Goal: Information Seeking & Learning: Check status

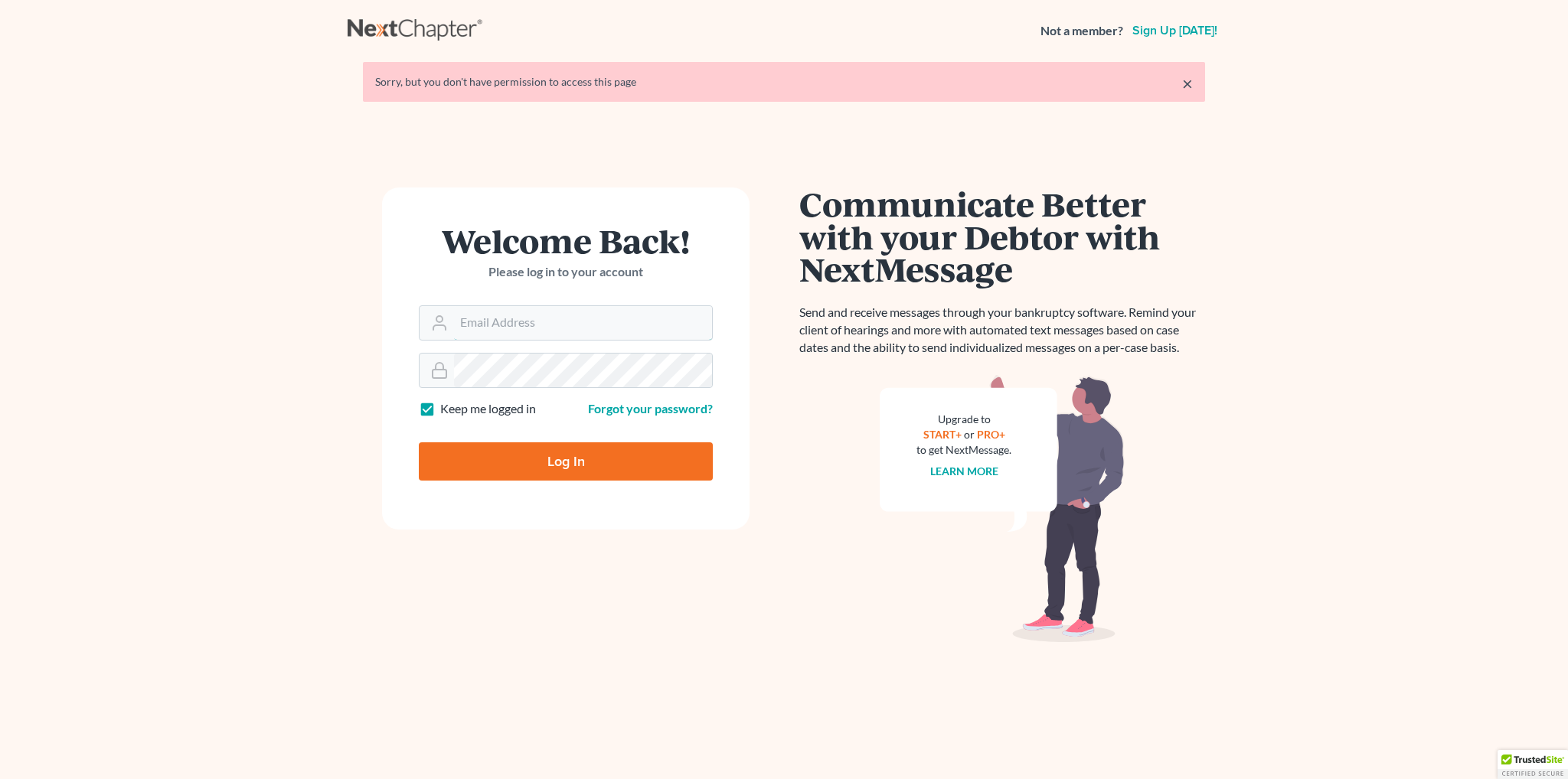
type input "[EMAIL_ADDRESS][DOMAIN_NAME]"
click at [547, 465] on input "Log In" at bounding box center [566, 461] width 294 height 39
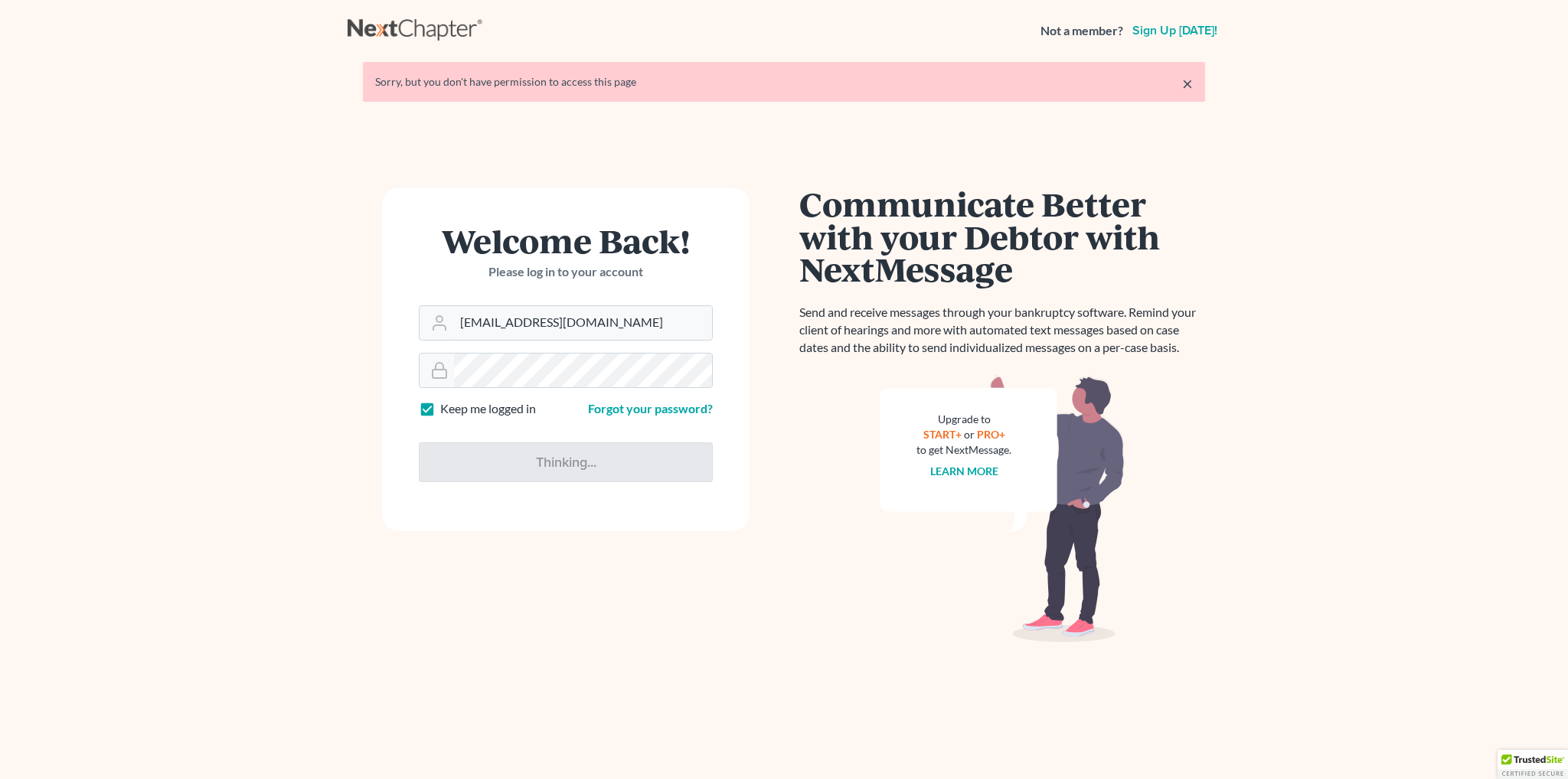
type input "Thinking..."
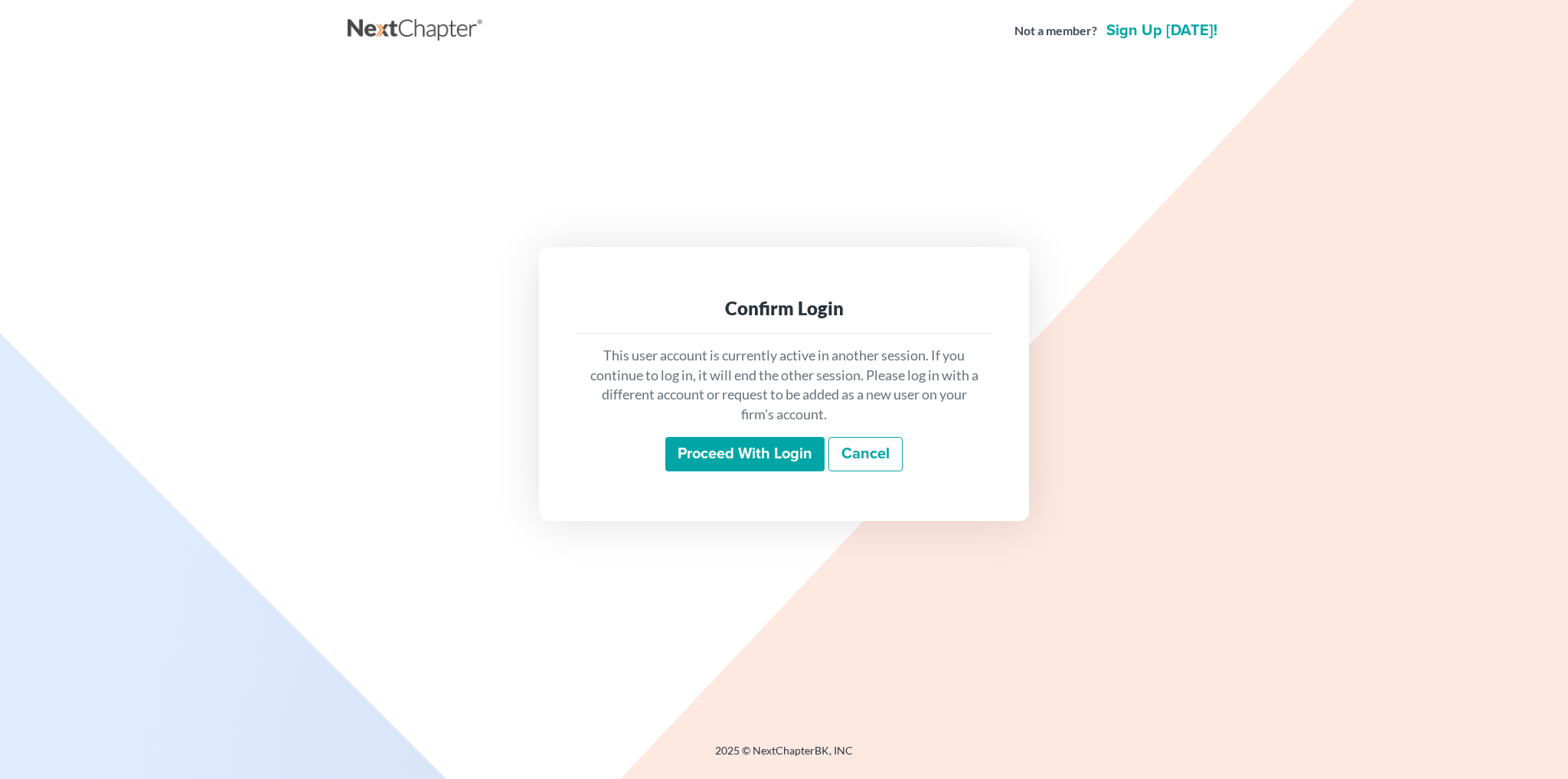
click at [767, 457] on input "Proceed with login" at bounding box center [745, 454] width 159 height 35
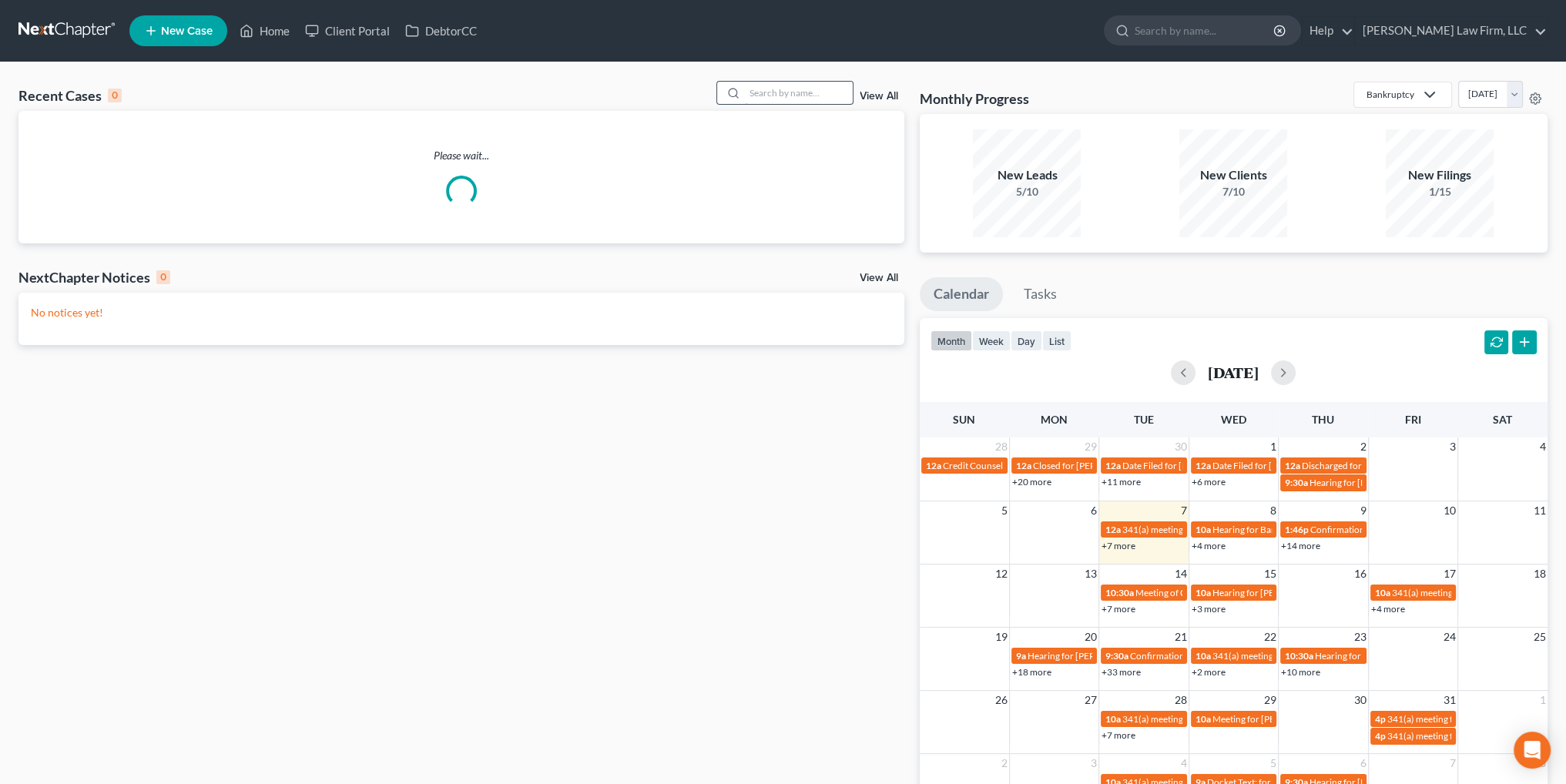
click at [755, 89] on input "search" at bounding box center [799, 93] width 108 height 22
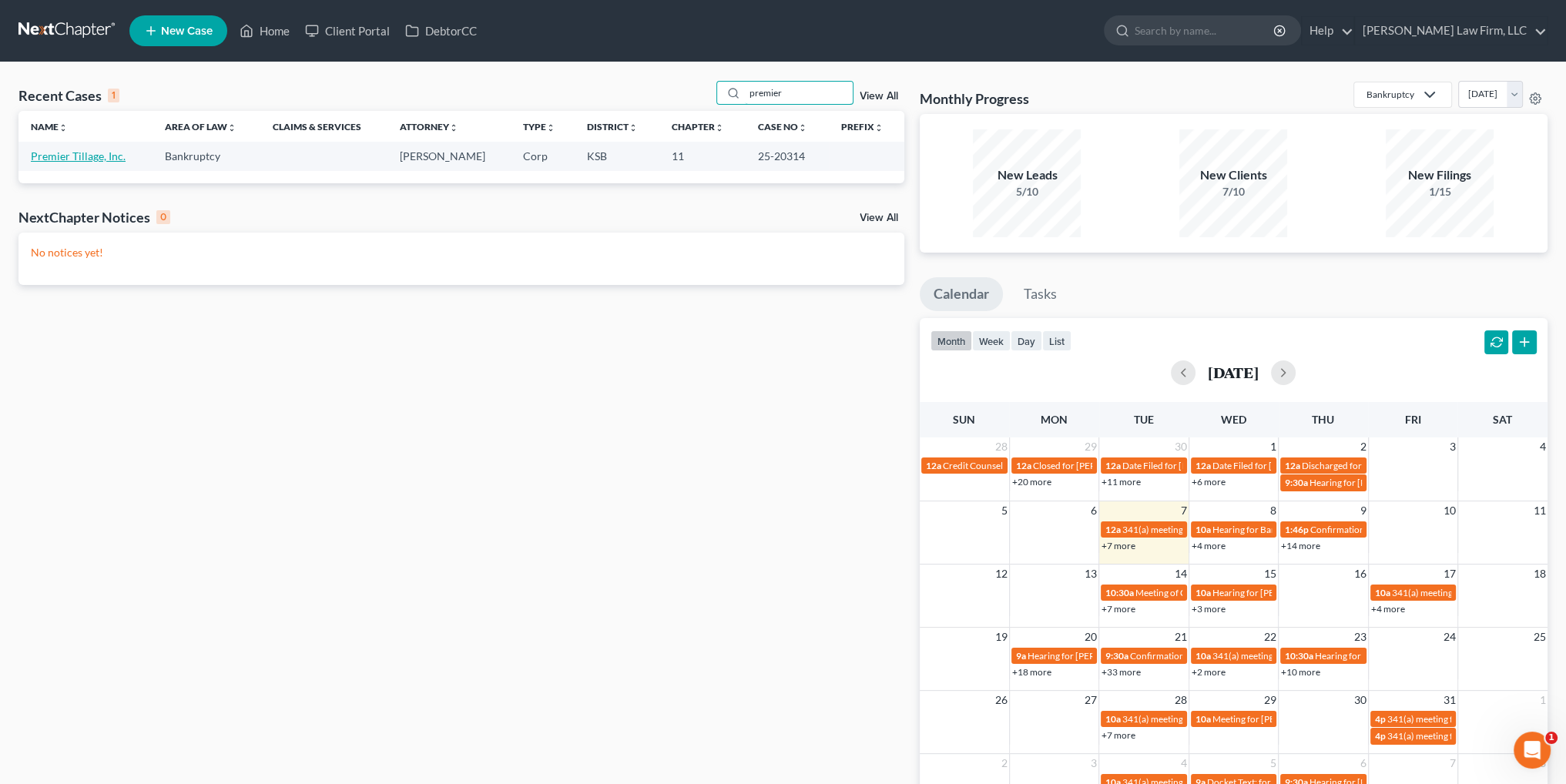
type input "premier"
click at [59, 162] on link "Premier Tillage, Inc." at bounding box center [78, 156] width 94 height 13
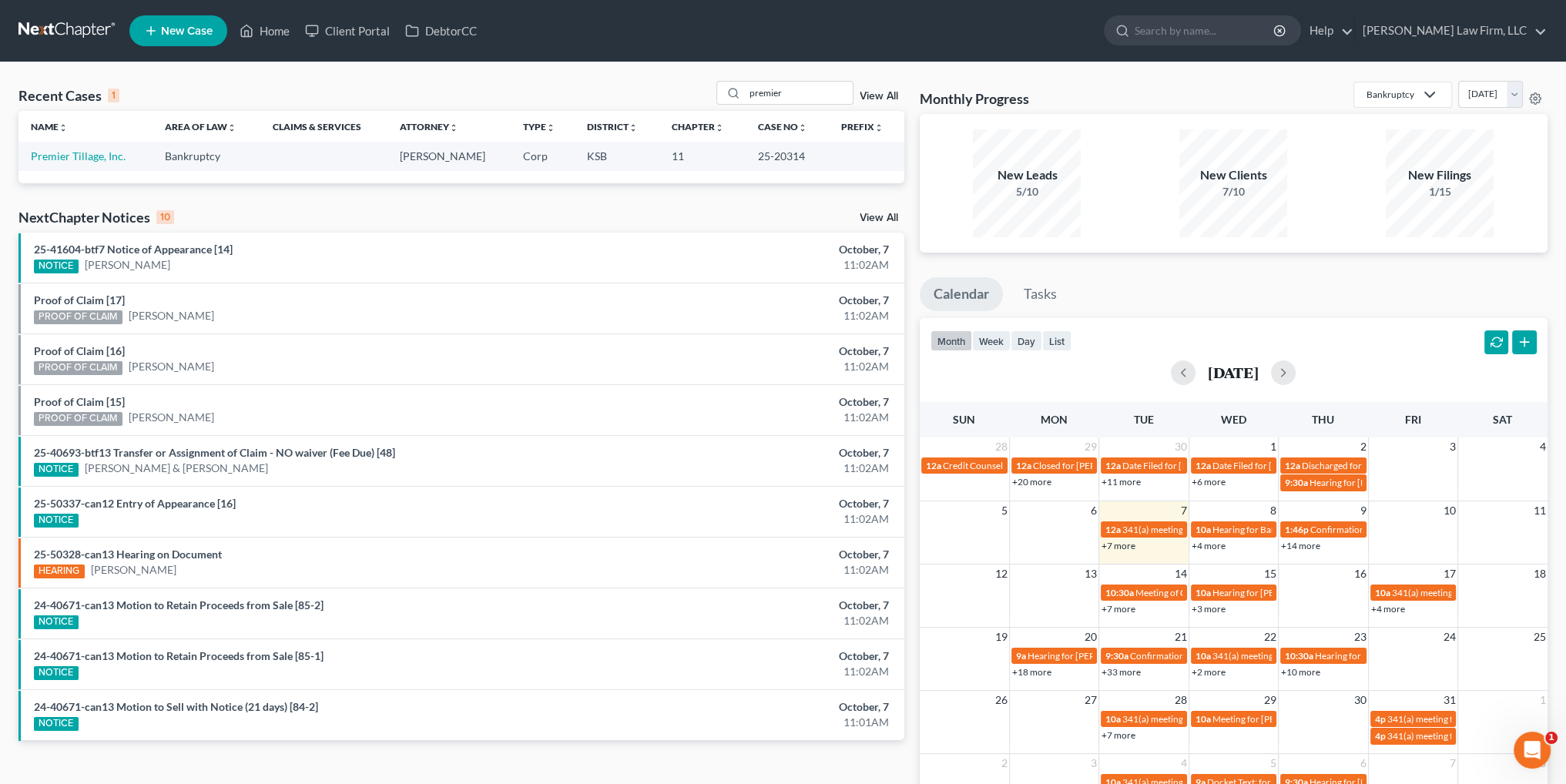
select select "3"
select select "6"
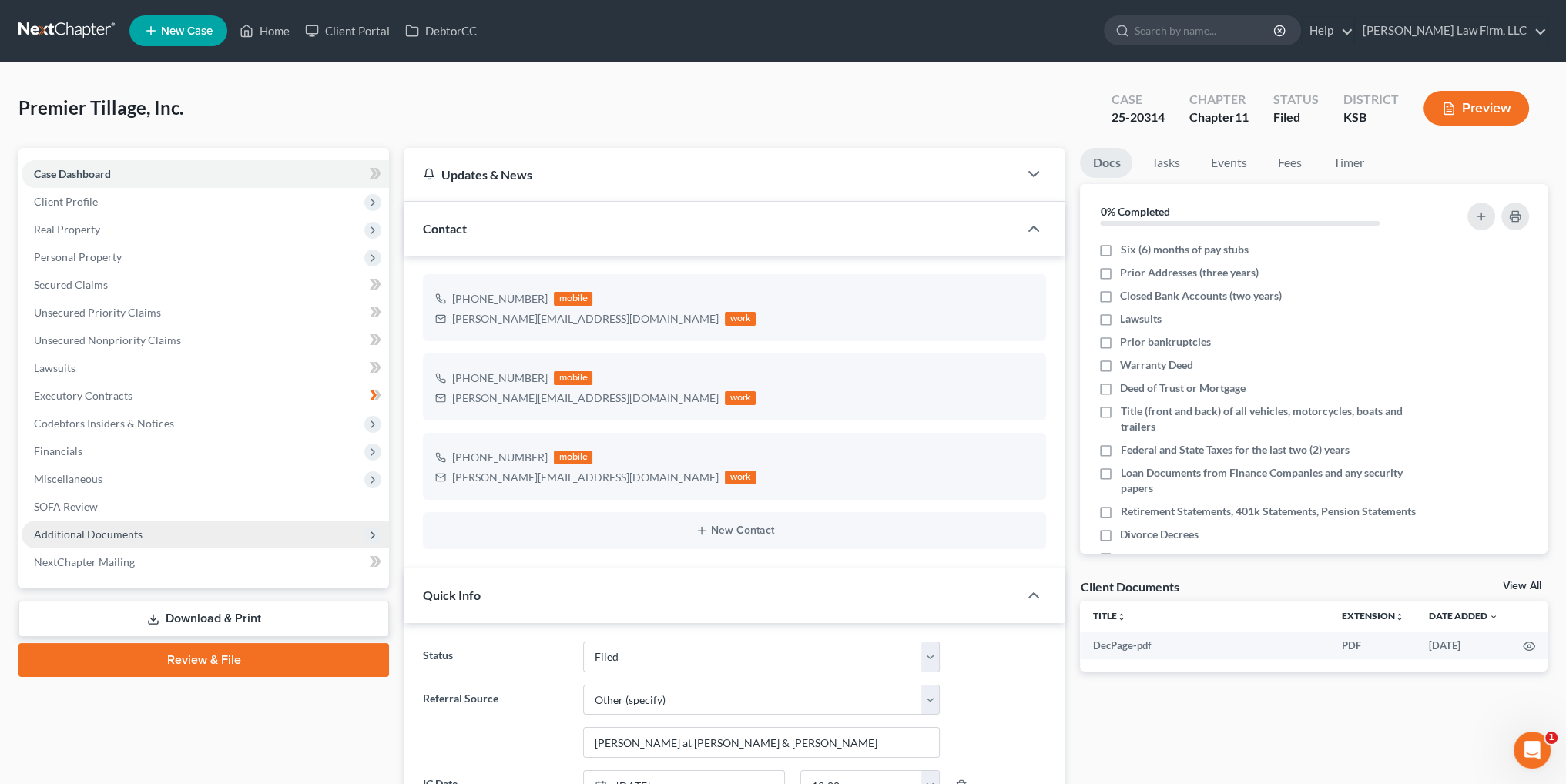
scroll to position [1056, 0]
click at [101, 537] on span "Additional Documents" at bounding box center [88, 534] width 109 height 13
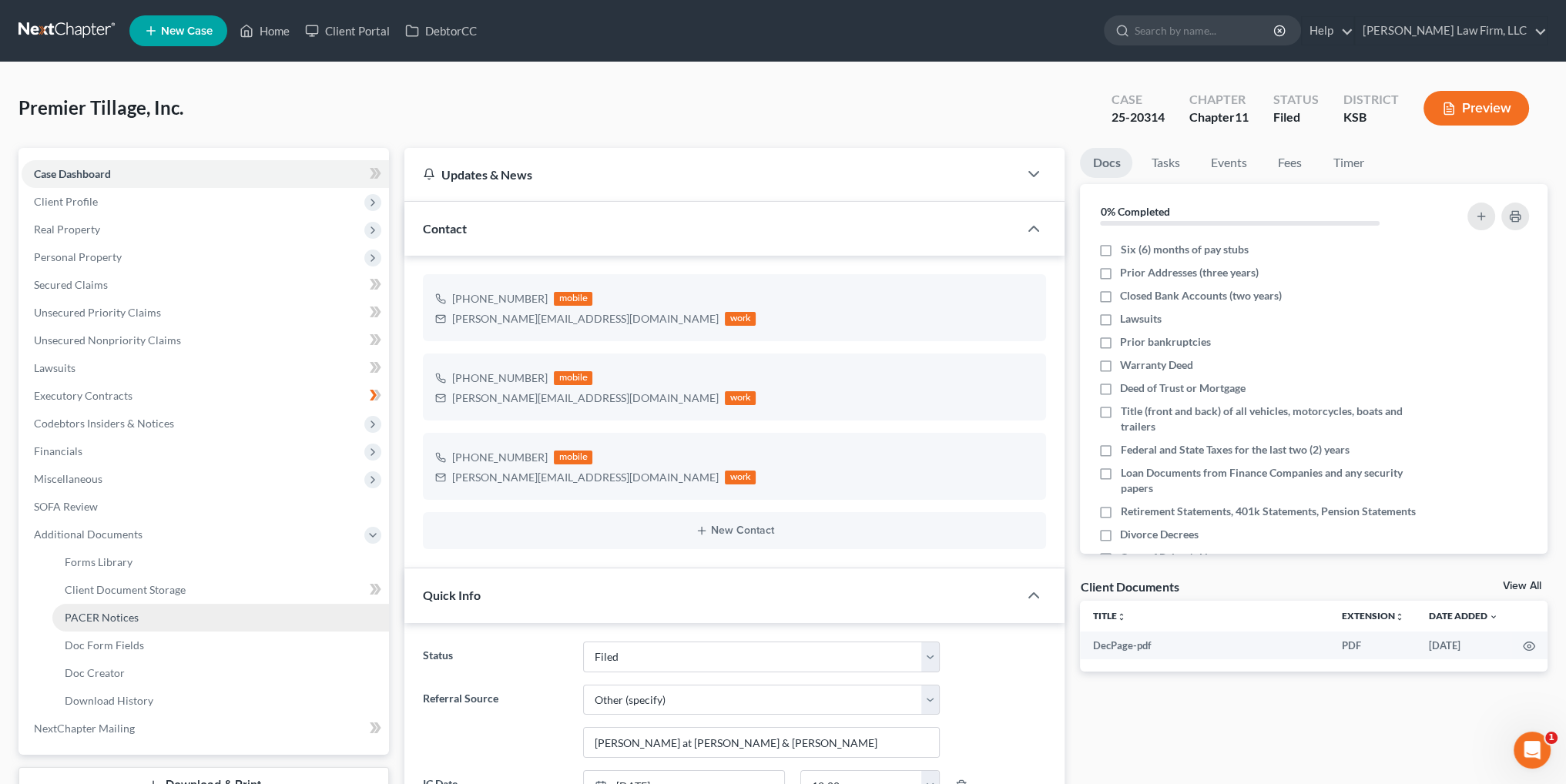
click at [112, 621] on span "PACER Notices" at bounding box center [102, 617] width 74 height 13
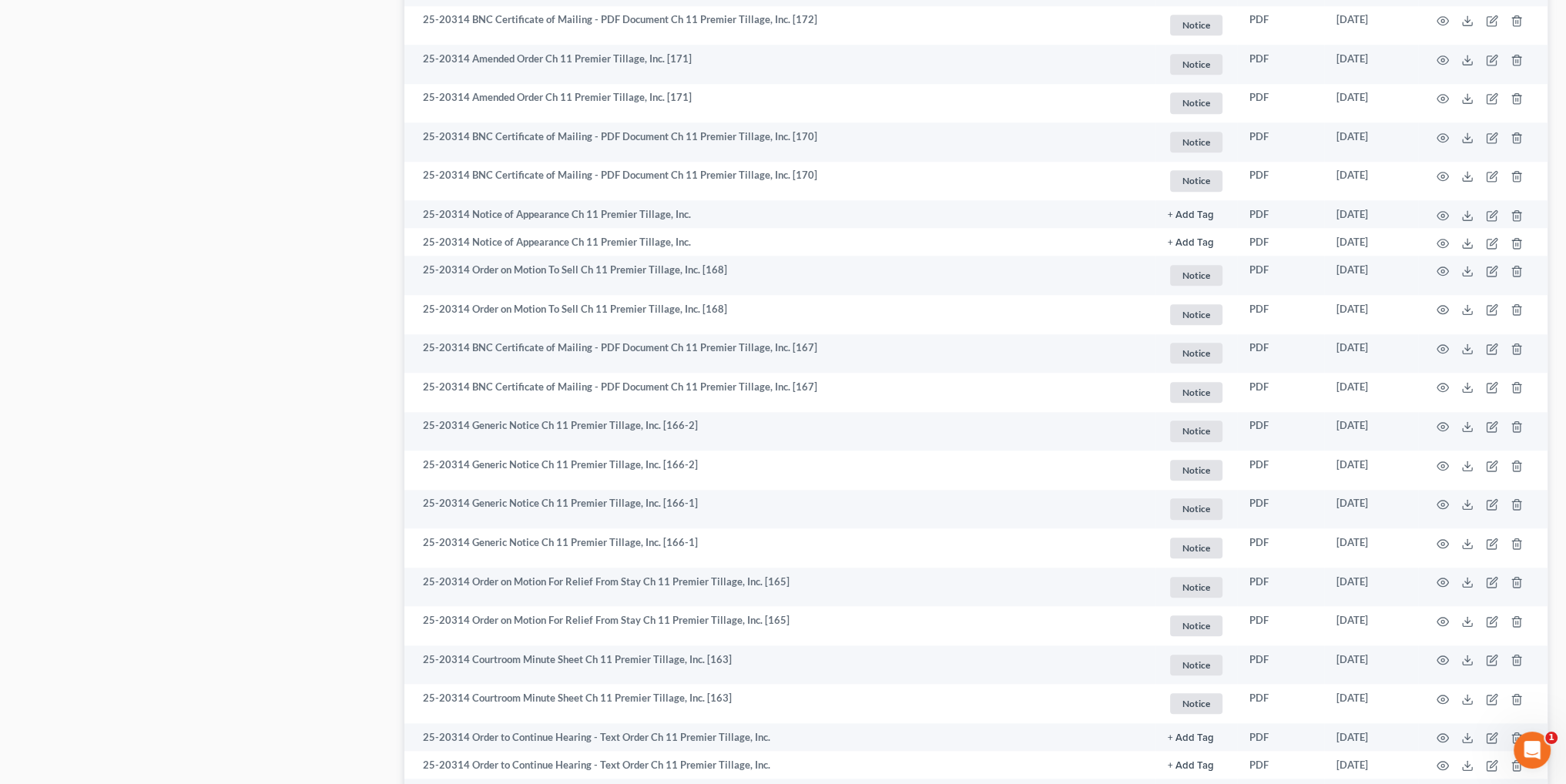
scroll to position [2482, 0]
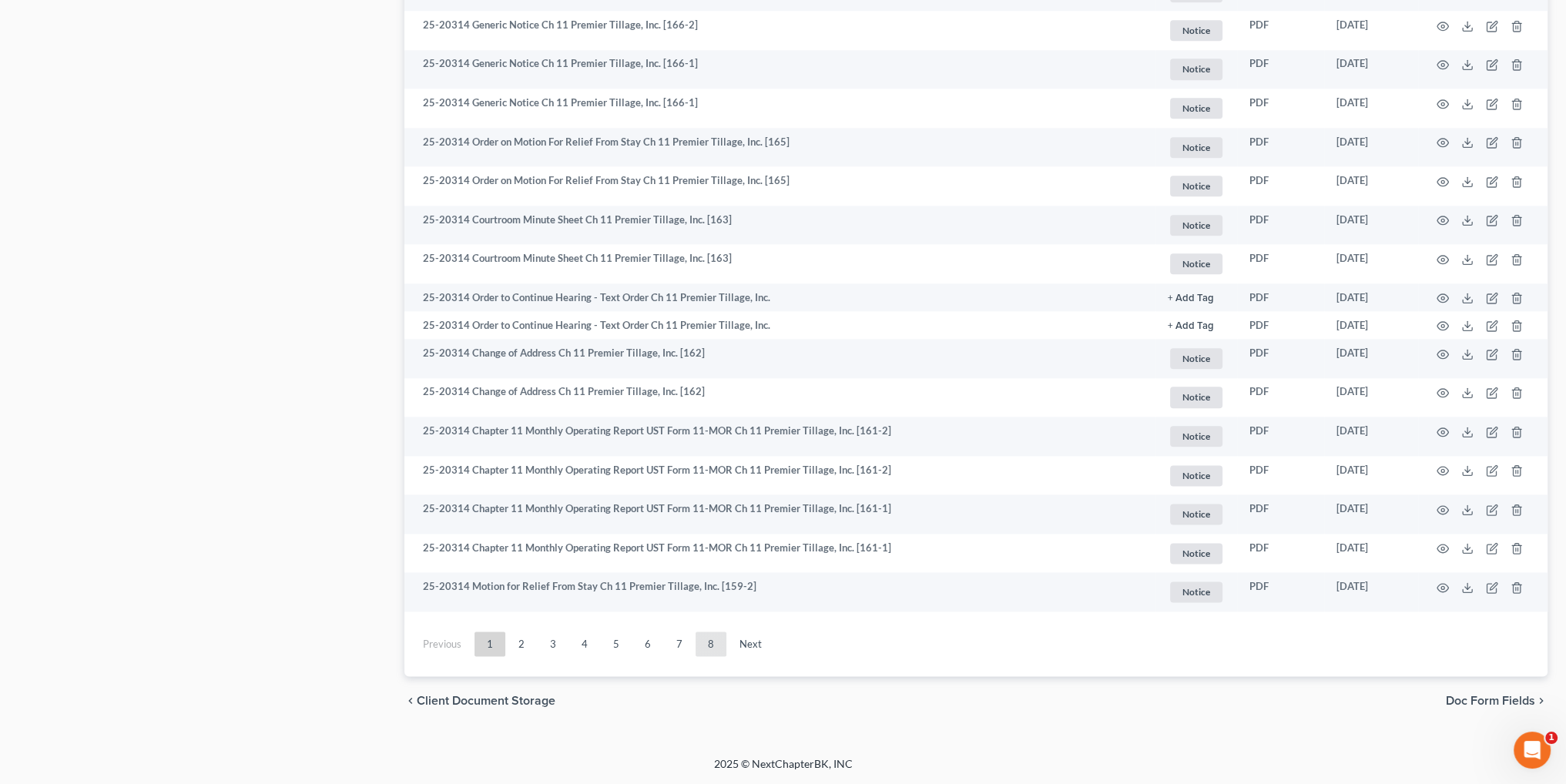
click at [702, 648] on link "8" at bounding box center [710, 644] width 31 height 25
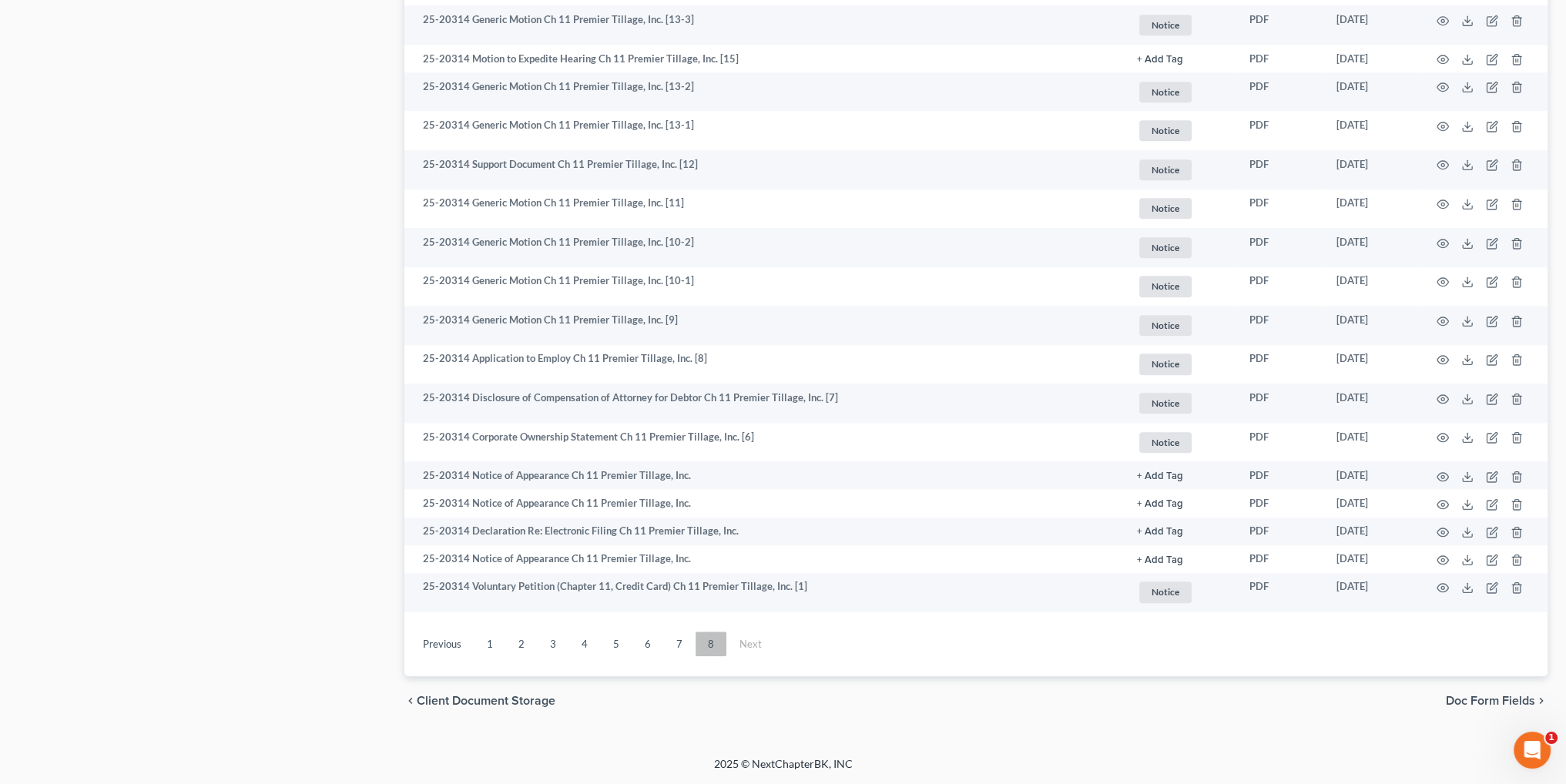
scroll to position [2237, 0]
click at [708, 643] on link "8" at bounding box center [710, 644] width 31 height 25
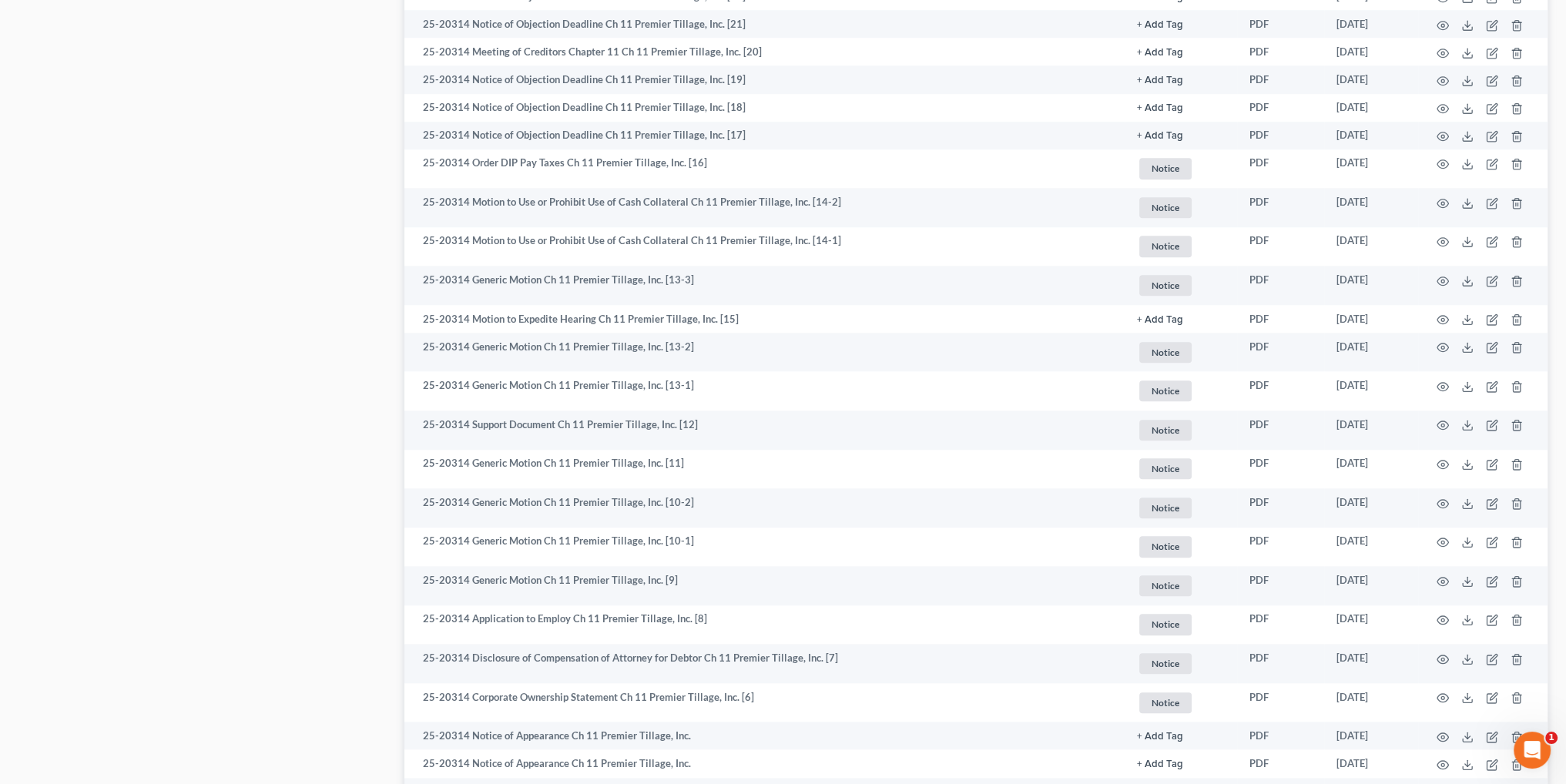
scroll to position [1960, 0]
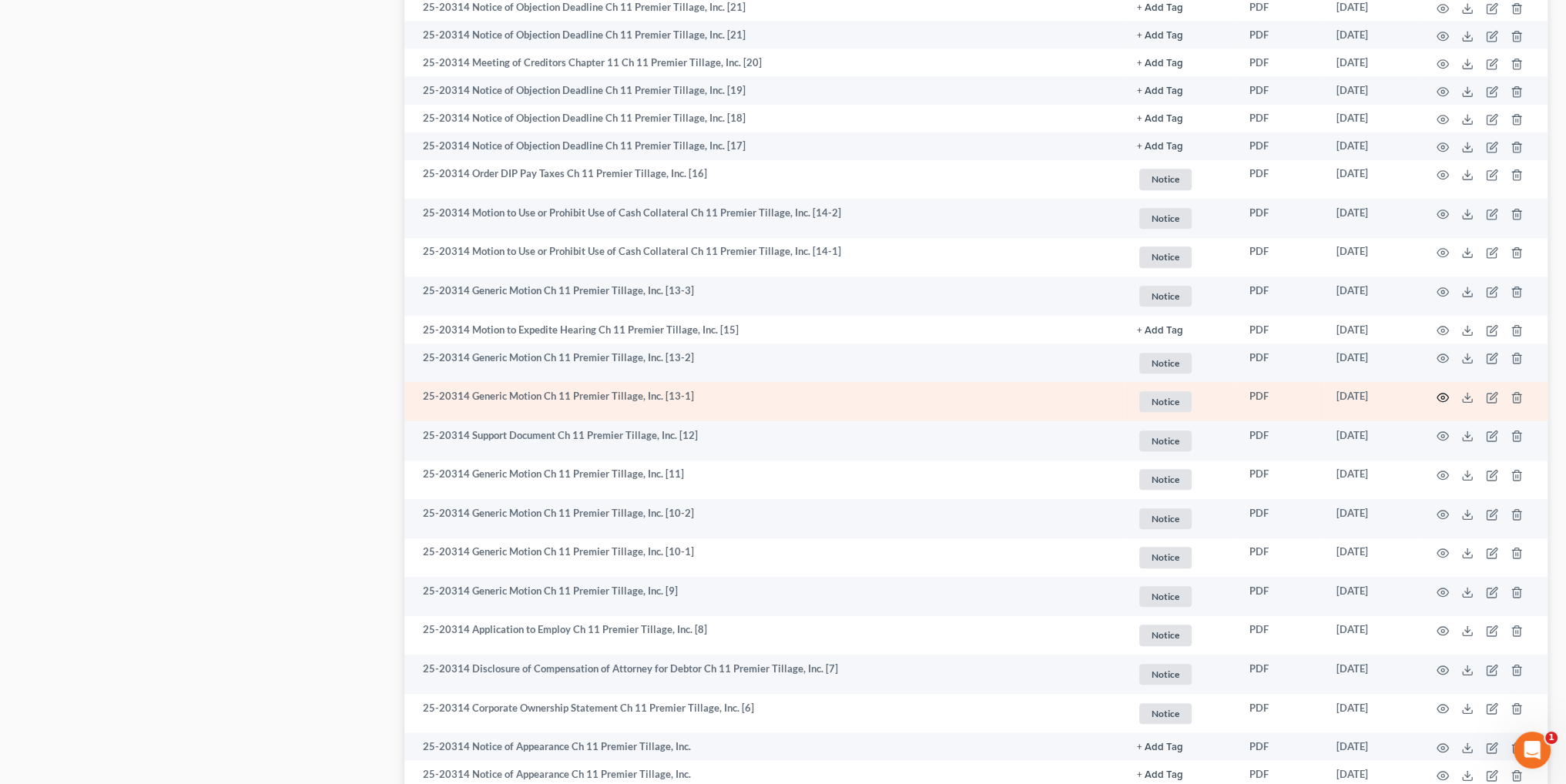
click at [1442, 402] on icon "button" at bounding box center [1443, 398] width 13 height 13
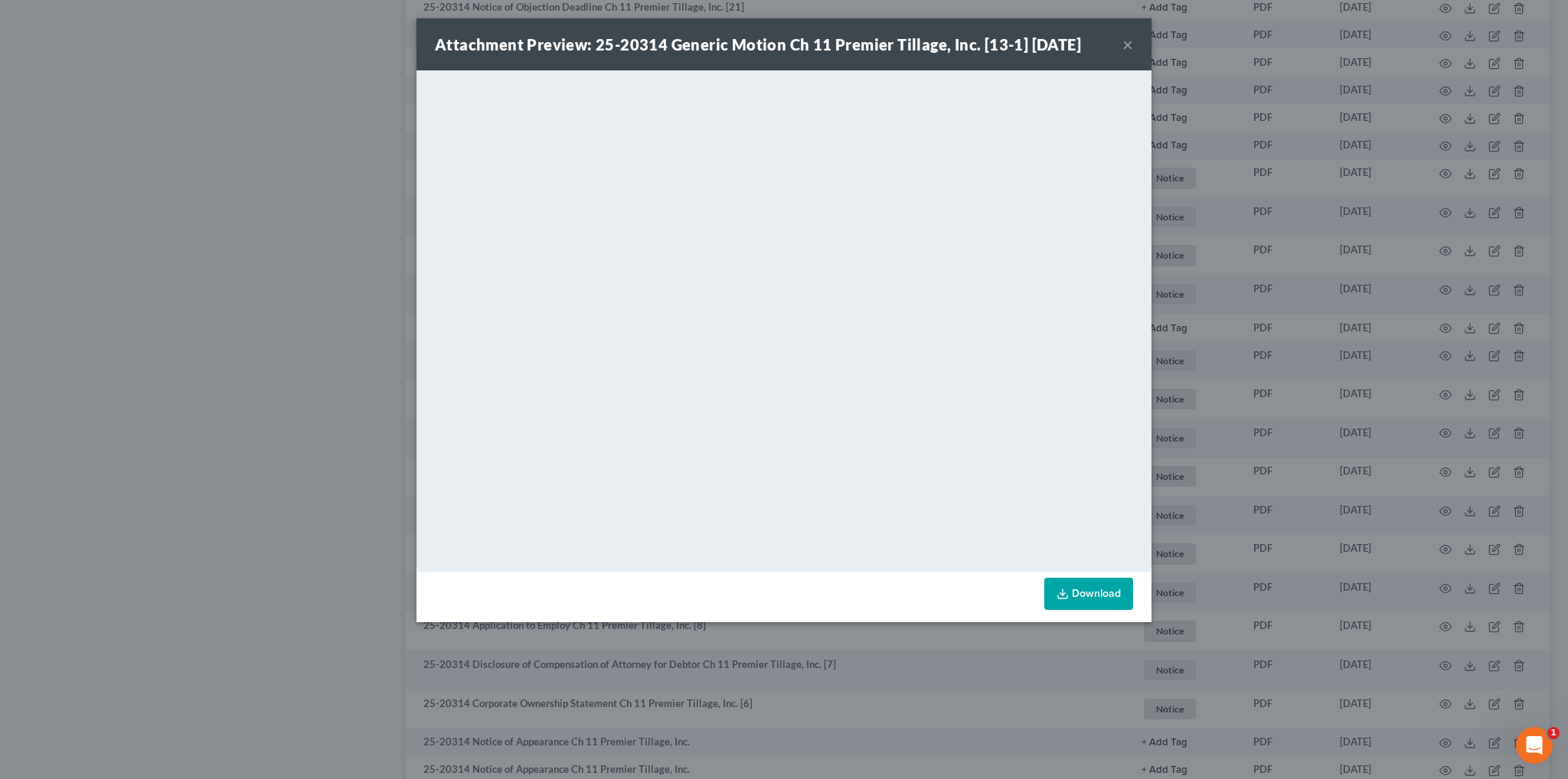
click at [1133, 43] on div "Attachment Preview: 25-20314 Generic Motion Ch 11 Premier Tillage, Inc. [13-1] …" at bounding box center [784, 44] width 735 height 52
click at [1128, 44] on button "×" at bounding box center [1128, 44] width 11 height 18
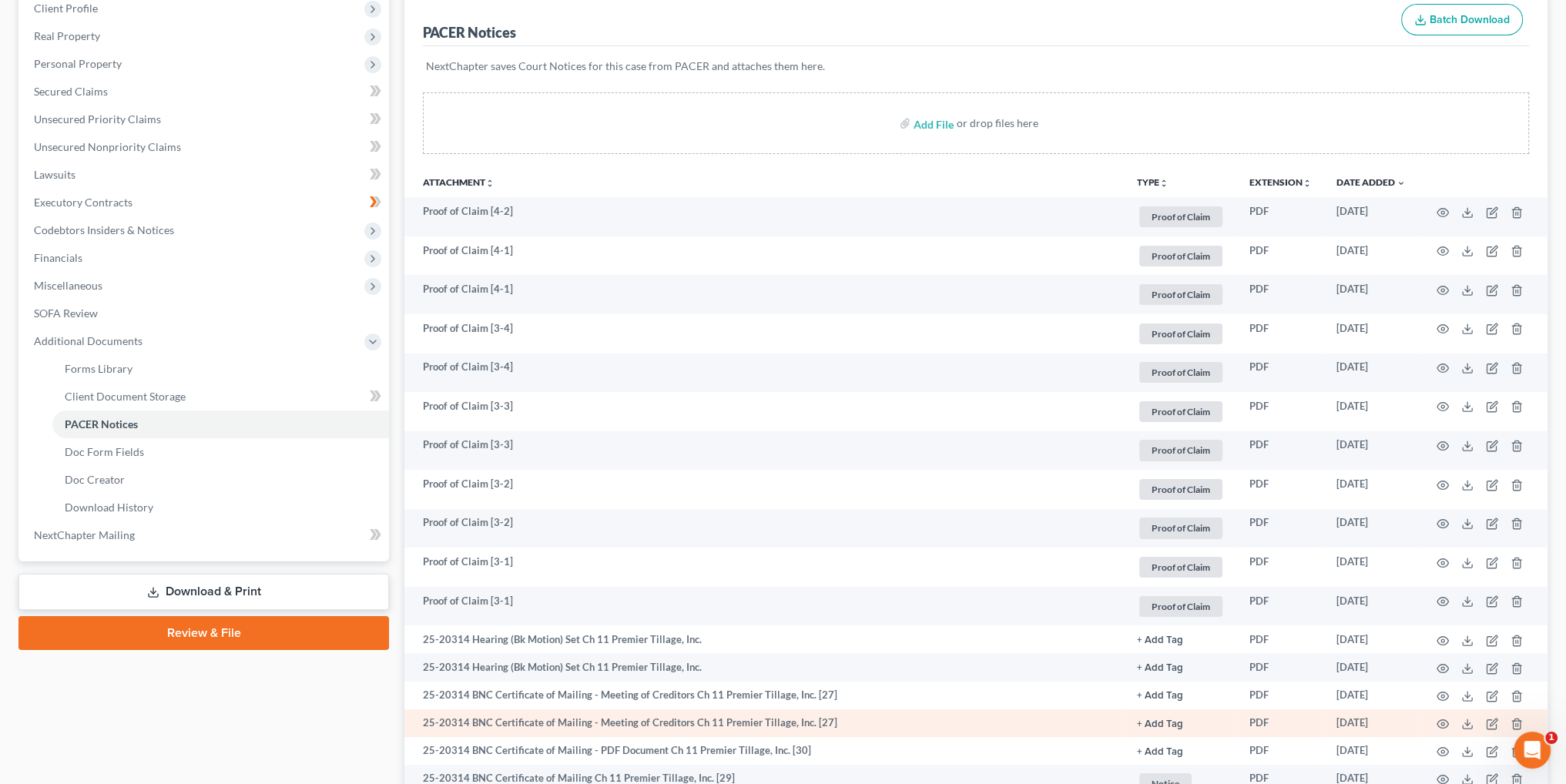
scroll to position [0, 0]
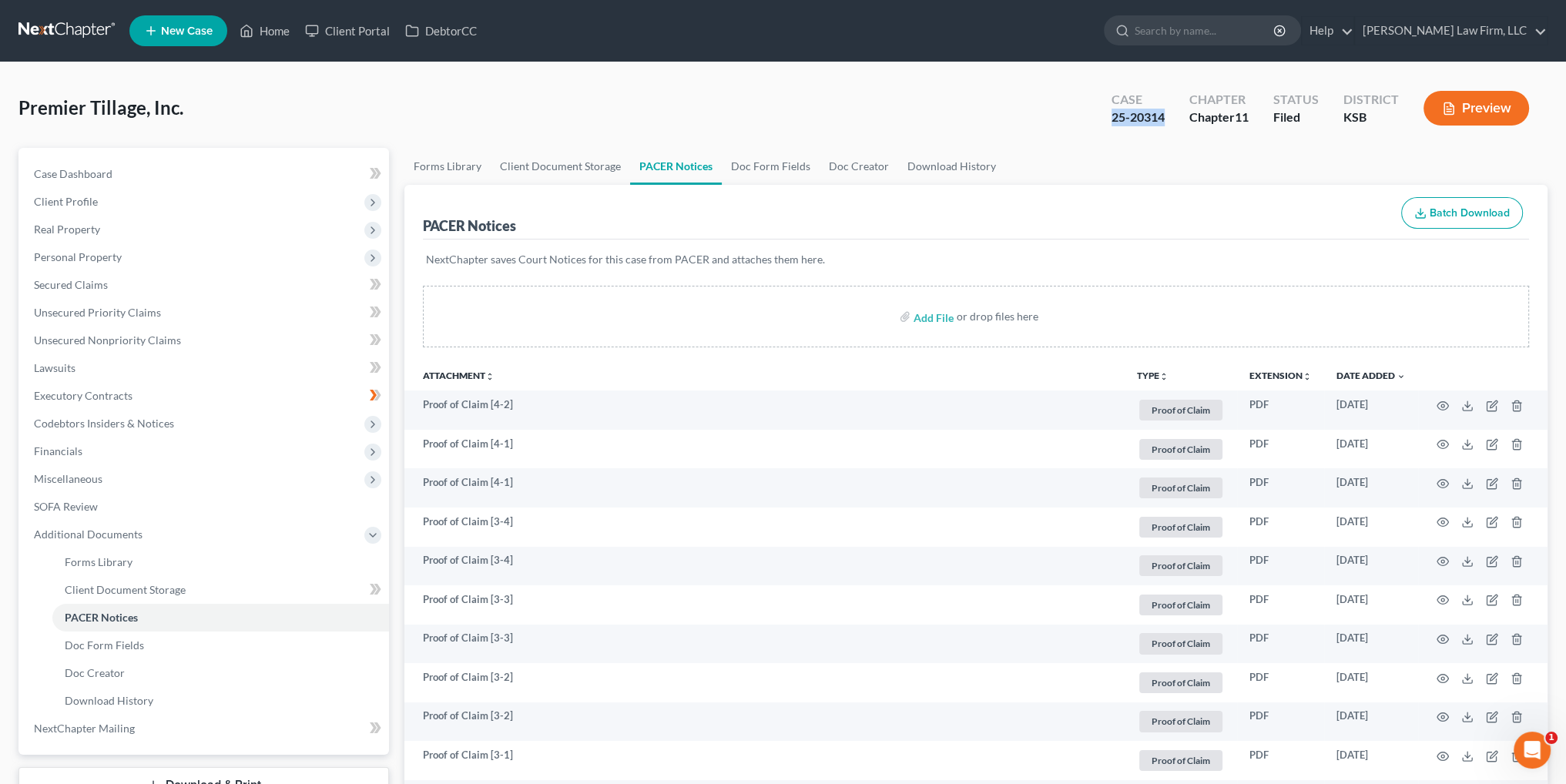
drag, startPoint x: 1111, startPoint y: 117, endPoint x: 1172, endPoint y: 117, distance: 61.0
click at [1172, 117] on div "Case 25-20314" at bounding box center [1138, 110] width 78 height 45
copy div "25-20314"
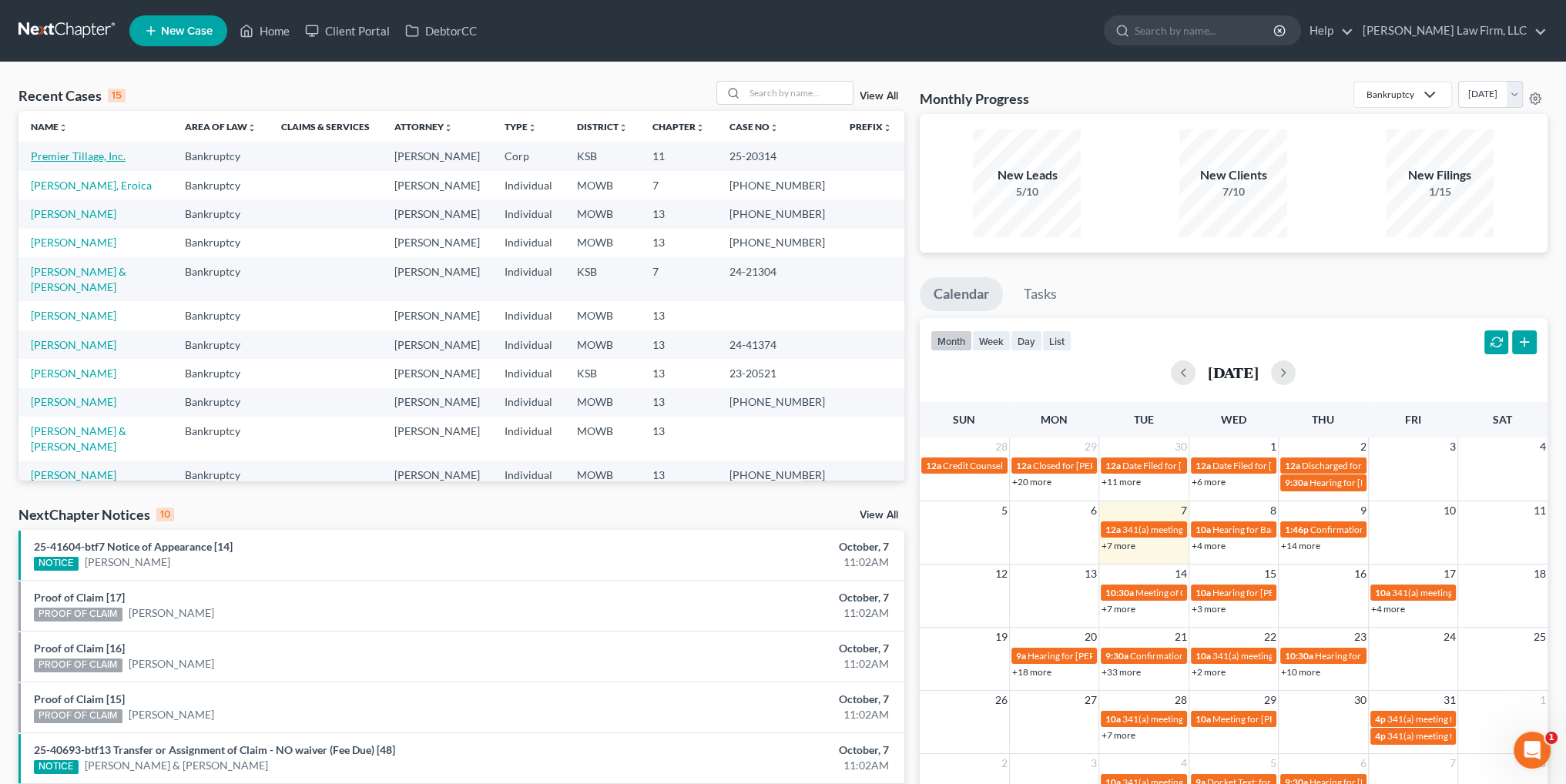
click at [103, 159] on link "Premier Tillage, Inc." at bounding box center [78, 156] width 94 height 13
select select "6"
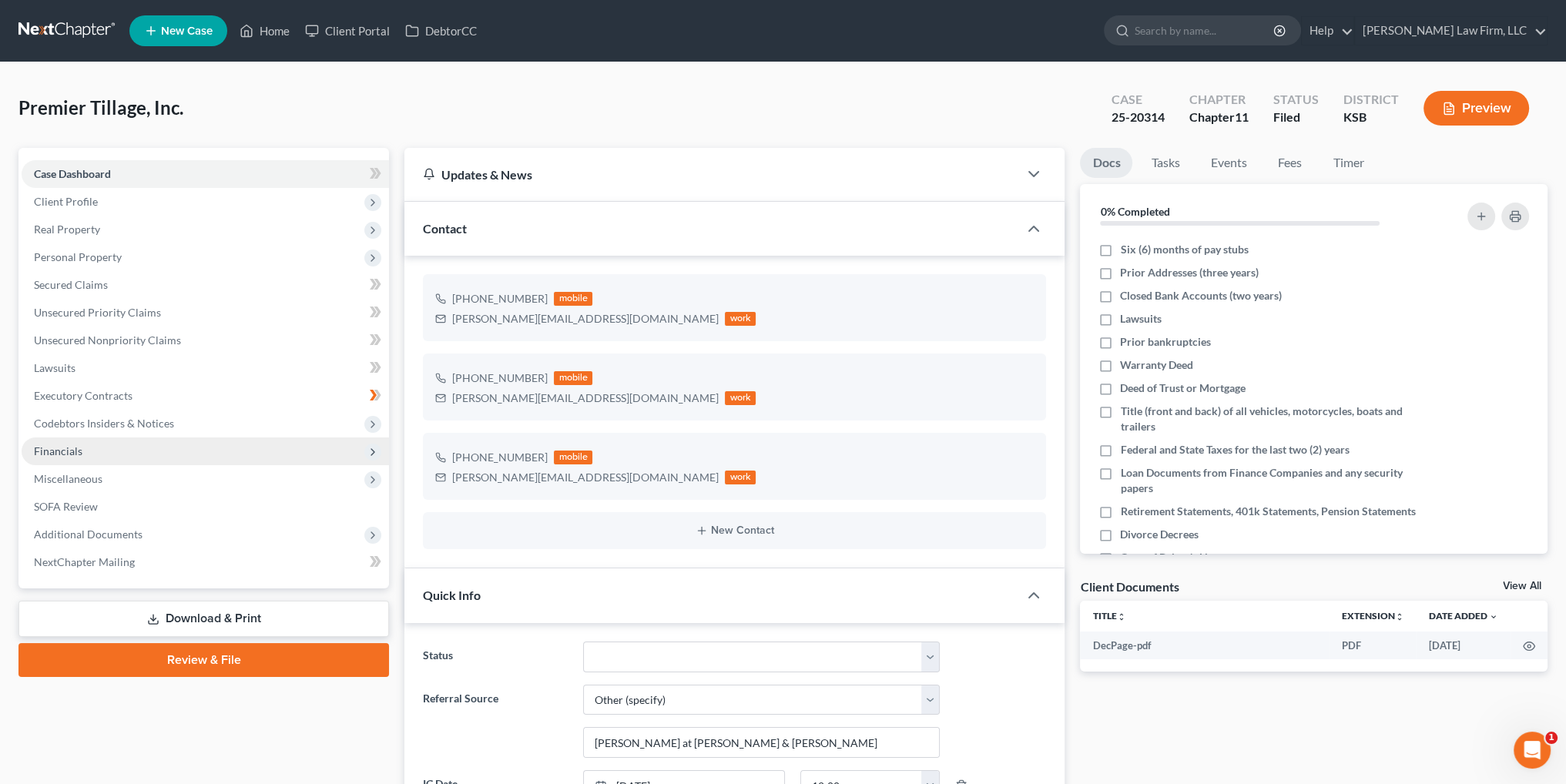
scroll to position [1056, 0]
click at [74, 205] on span "Client Profile" at bounding box center [66, 202] width 64 height 13
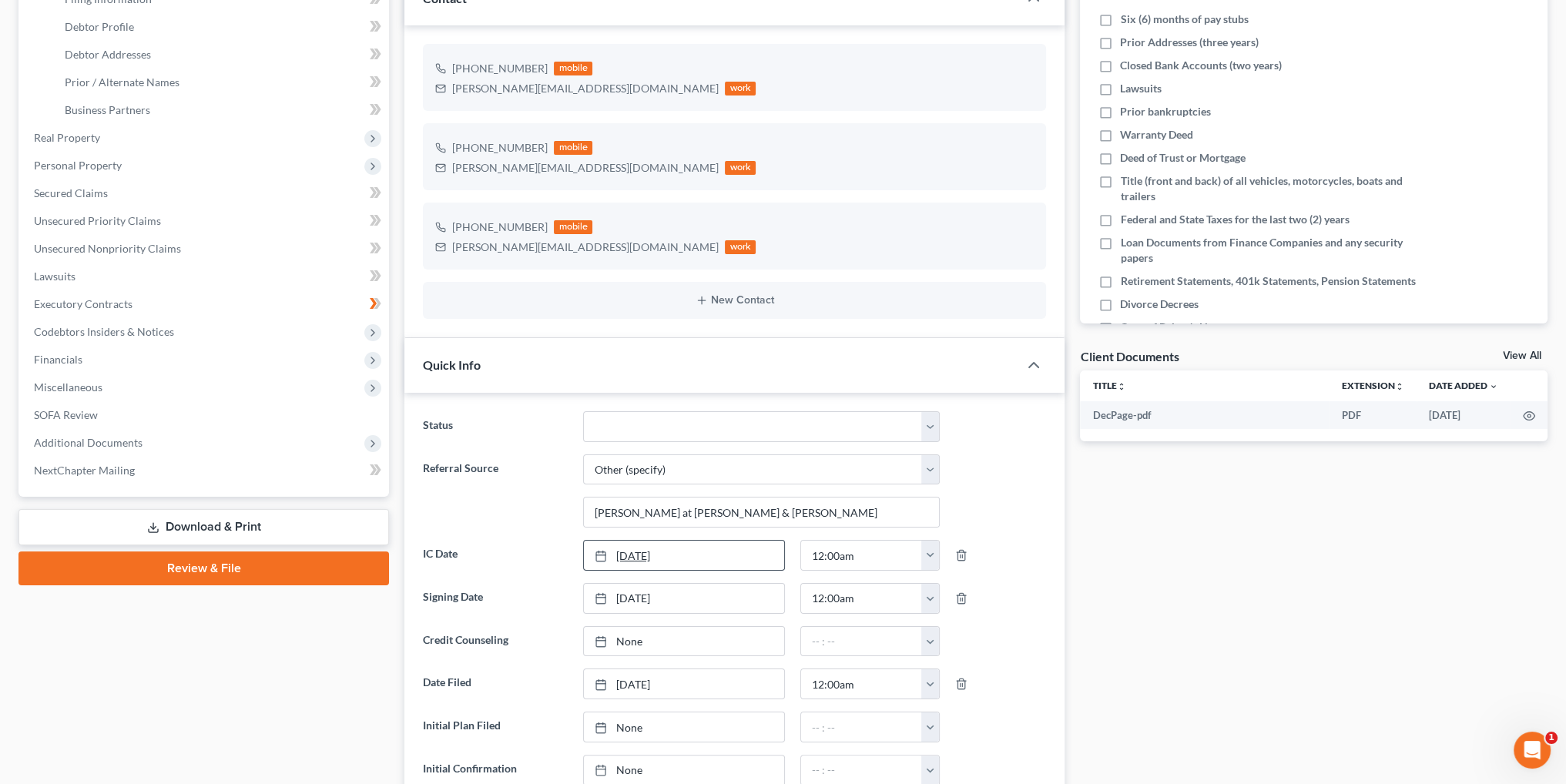
scroll to position [231, 0]
